Goal: Register for event/course

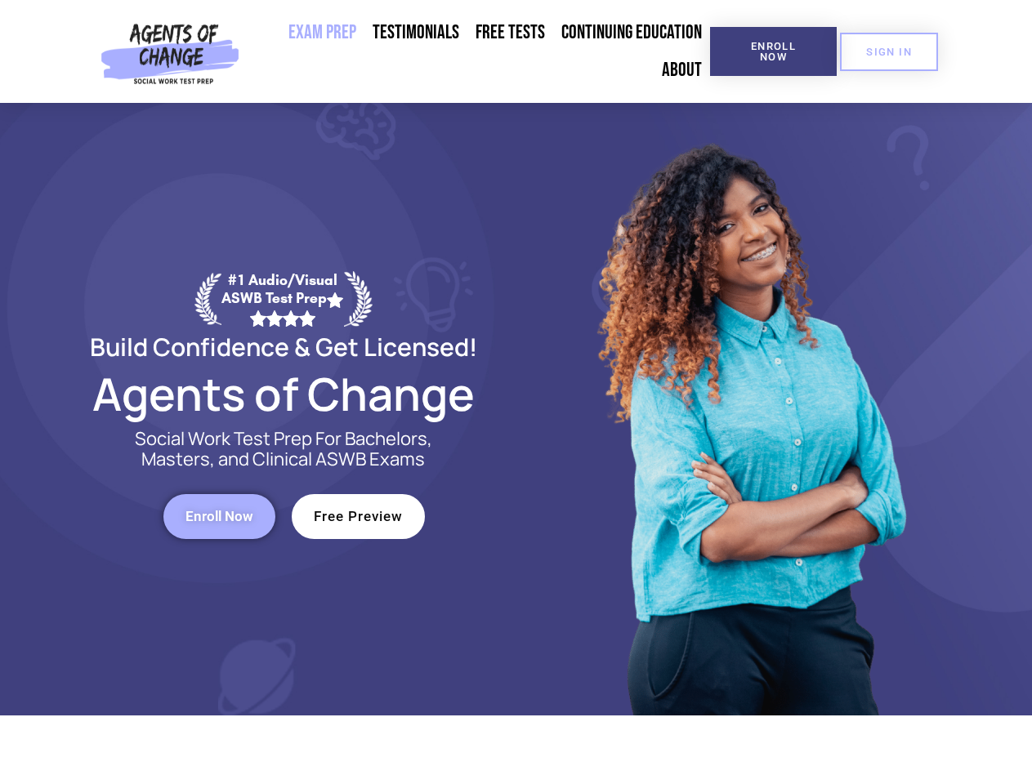
click at [516, 392] on div at bounding box center [749, 409] width 466 height 613
click at [773, 51] on span "Enroll Now" at bounding box center [773, 51] width 74 height 21
click at [889, 51] on span "SIGN IN" at bounding box center [889, 52] width 46 height 11
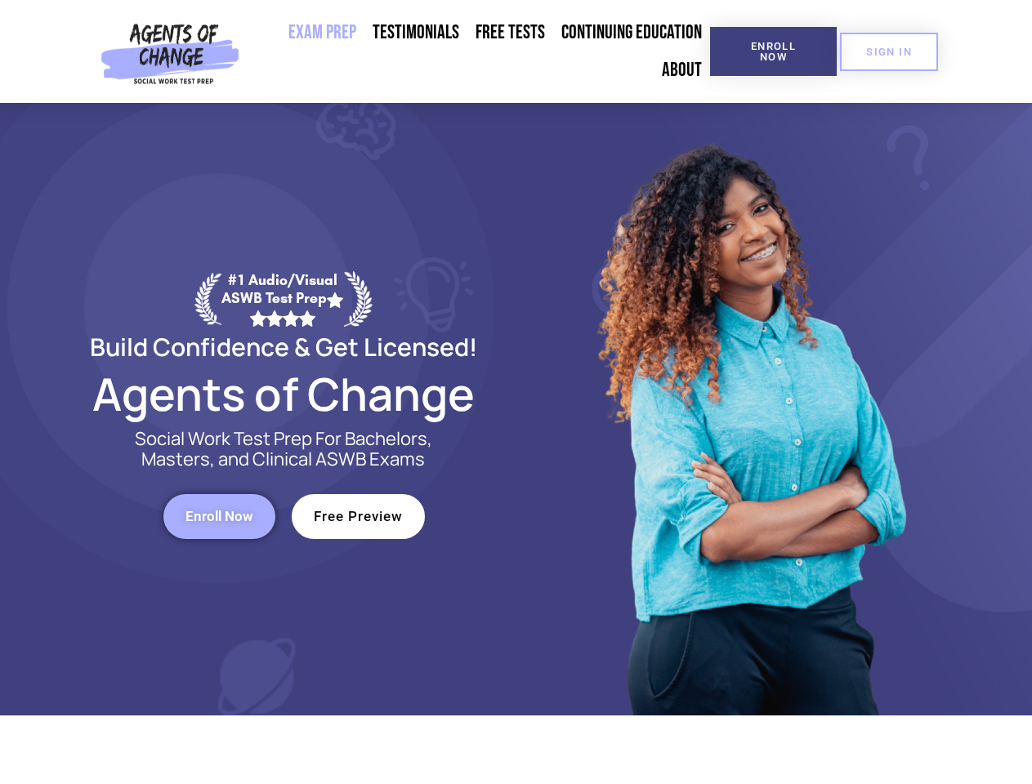
click at [219, 516] on span "Enroll Now" at bounding box center [219, 517] width 68 height 14
click at [358, 516] on span "Free Preview" at bounding box center [358, 517] width 89 height 14
